Goal: Find specific page/section: Find specific page/section

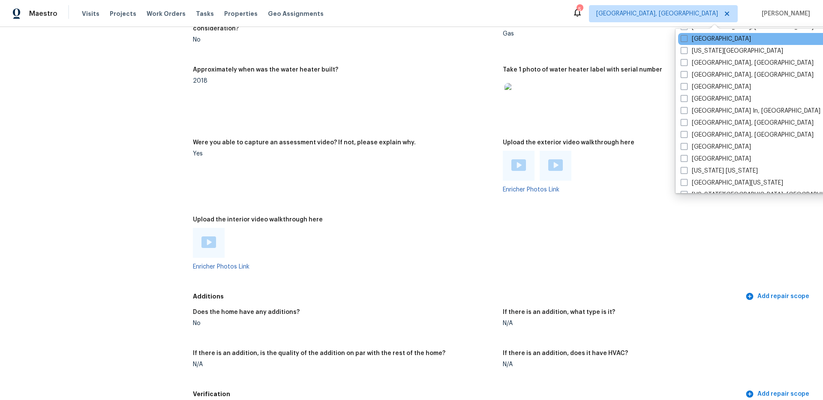
scroll to position [310, 0]
click at [683, 39] on span at bounding box center [684, 40] width 7 height 7
click at [683, 39] on input "[GEOGRAPHIC_DATA]" at bounding box center [684, 39] width 6 height 6
checkbox input "true"
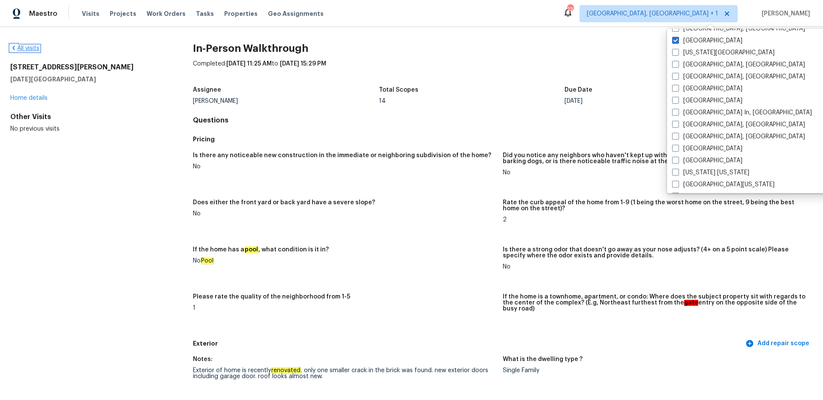
click at [20, 48] on link "All visits" at bounding box center [24, 48] width 29 height 6
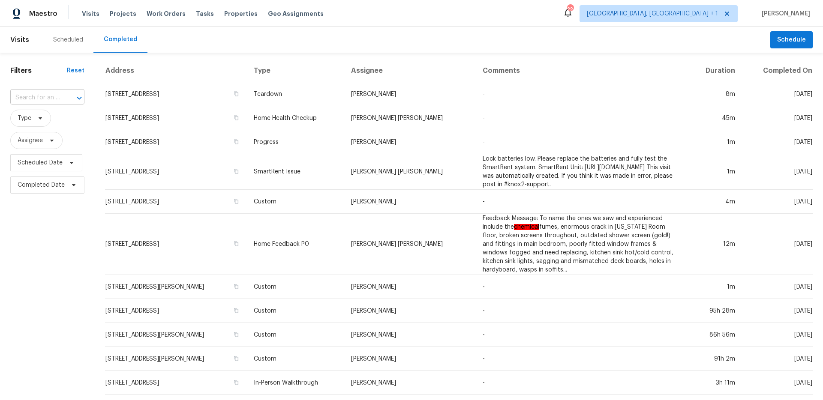
click at [54, 97] on input "text" at bounding box center [35, 97] width 50 height 13
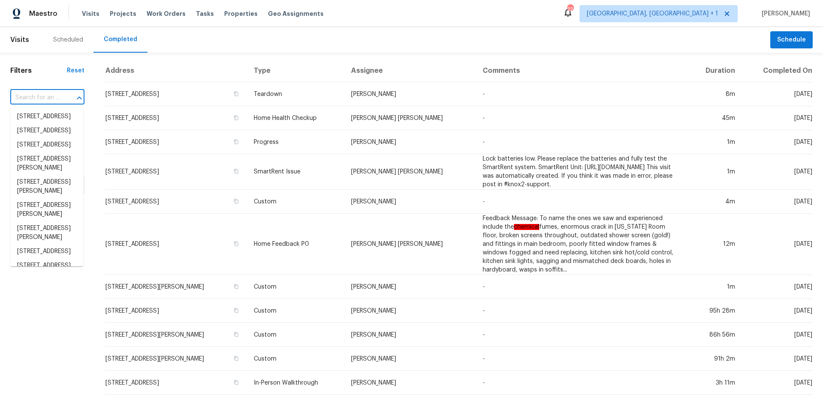
paste input "[STREET_ADDRESS][PERSON_NAME]"
type input "[STREET_ADDRESS][PERSON_NAME]"
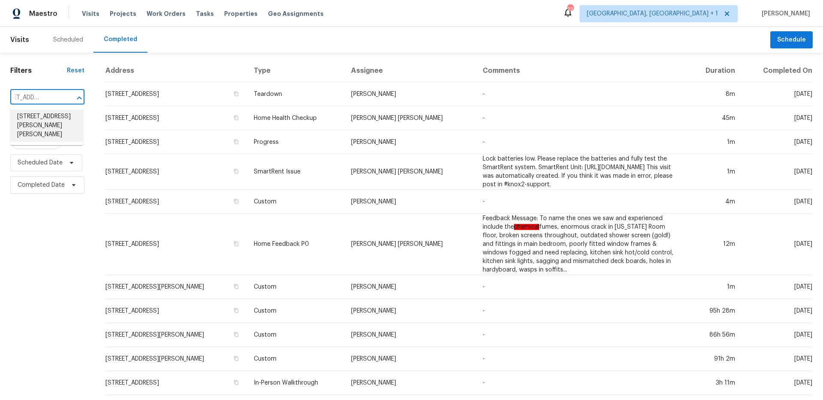
click at [45, 123] on li "[STREET_ADDRESS][PERSON_NAME][PERSON_NAME]" at bounding box center [46, 126] width 73 height 32
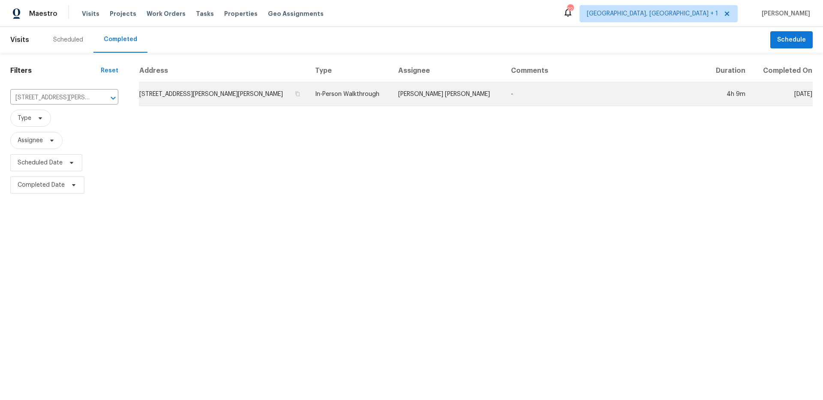
click at [387, 95] on td "In-Person Walkthrough" at bounding box center [349, 94] width 83 height 24
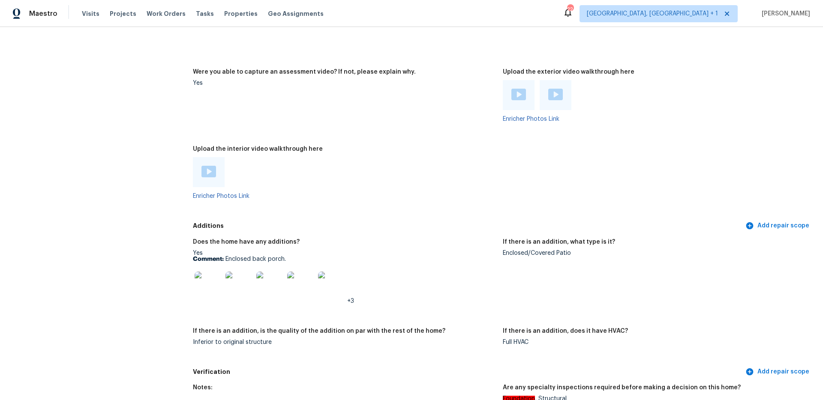
scroll to position [1761, 0]
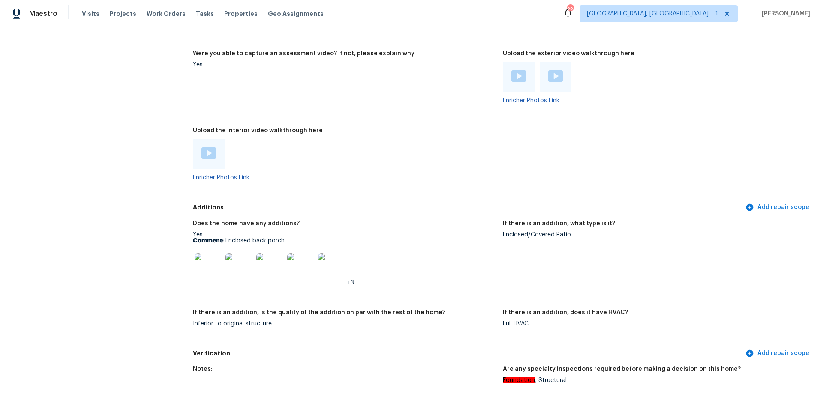
click at [201, 263] on img at bounding box center [208, 266] width 27 height 27
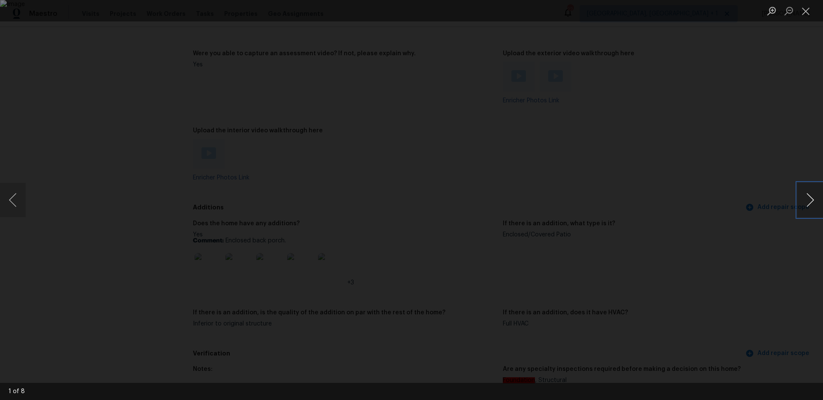
click at [814, 201] on button "Next image" at bounding box center [811, 200] width 26 height 34
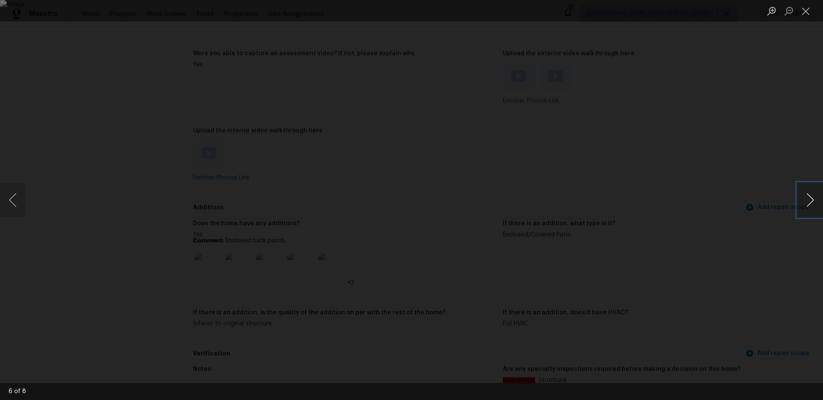
click at [814, 201] on button "Next image" at bounding box center [811, 200] width 26 height 34
click at [811, 14] on button "Close lightbox" at bounding box center [806, 10] width 17 height 15
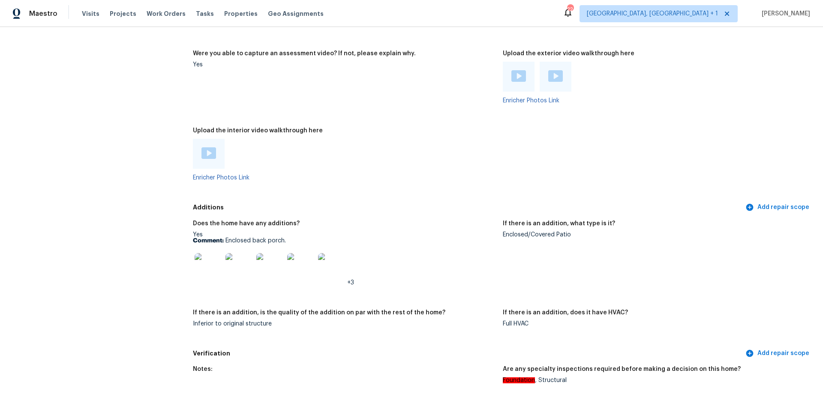
click at [204, 150] on img at bounding box center [209, 154] width 15 height 12
